Goal: Transaction & Acquisition: Obtain resource

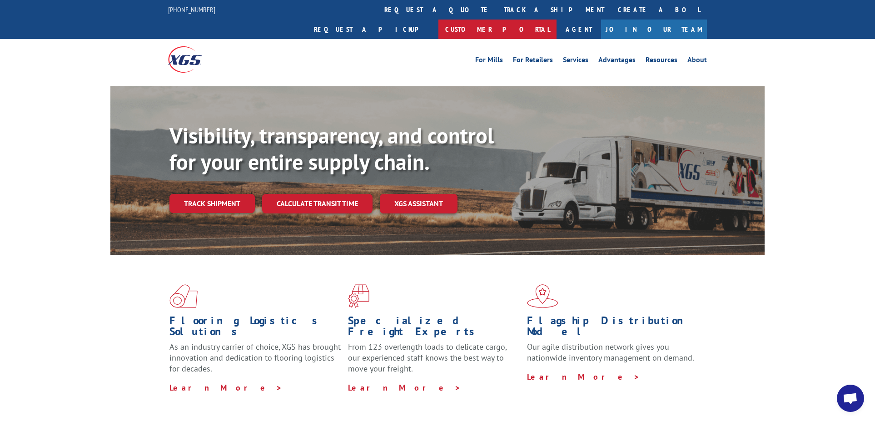
click at [557, 20] on link "Customer Portal" at bounding box center [498, 30] width 118 height 20
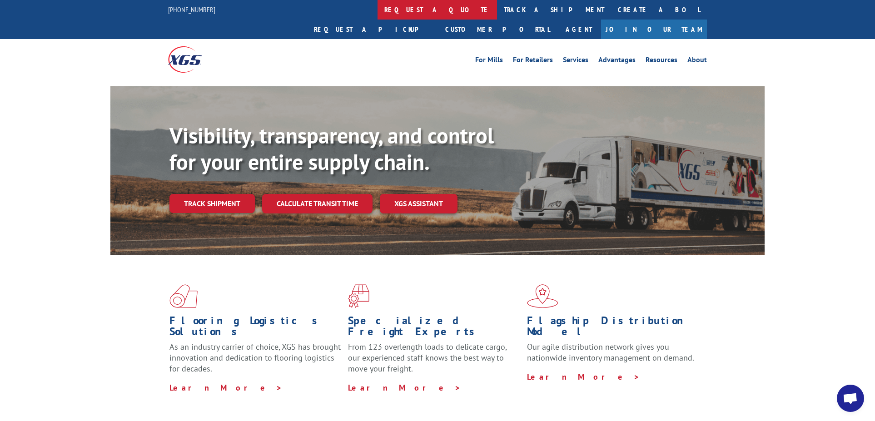
click at [378, 14] on link "request a quote" at bounding box center [438, 10] width 120 height 20
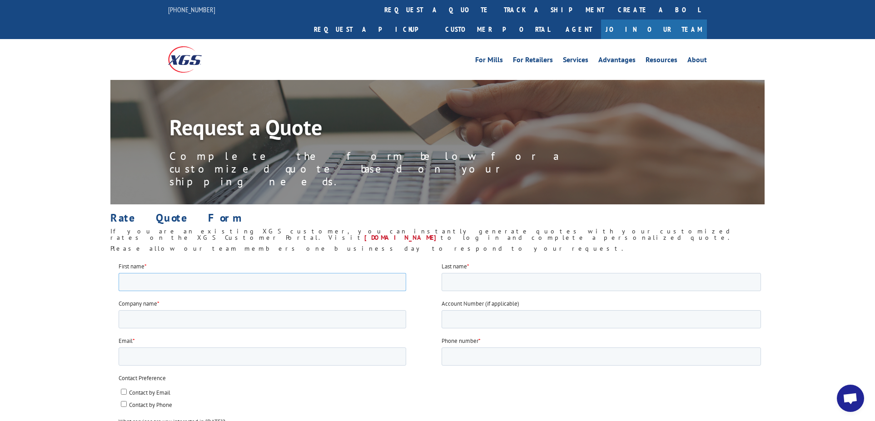
drag, startPoint x: 132, startPoint y: 286, endPoint x: 133, endPoint y: 281, distance: 5.0
click at [133, 282] on input "First name *" at bounding box center [263, 282] width 288 height 18
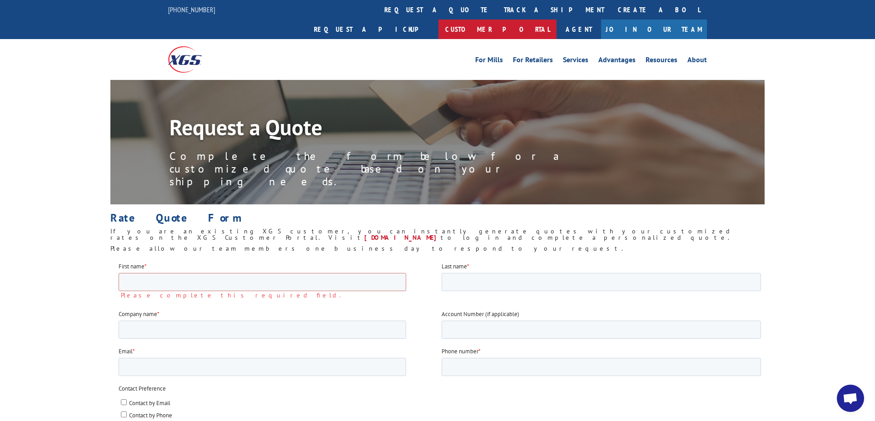
click at [557, 20] on link "Customer Portal" at bounding box center [498, 30] width 118 height 20
